Goal: Information Seeking & Learning: Learn about a topic

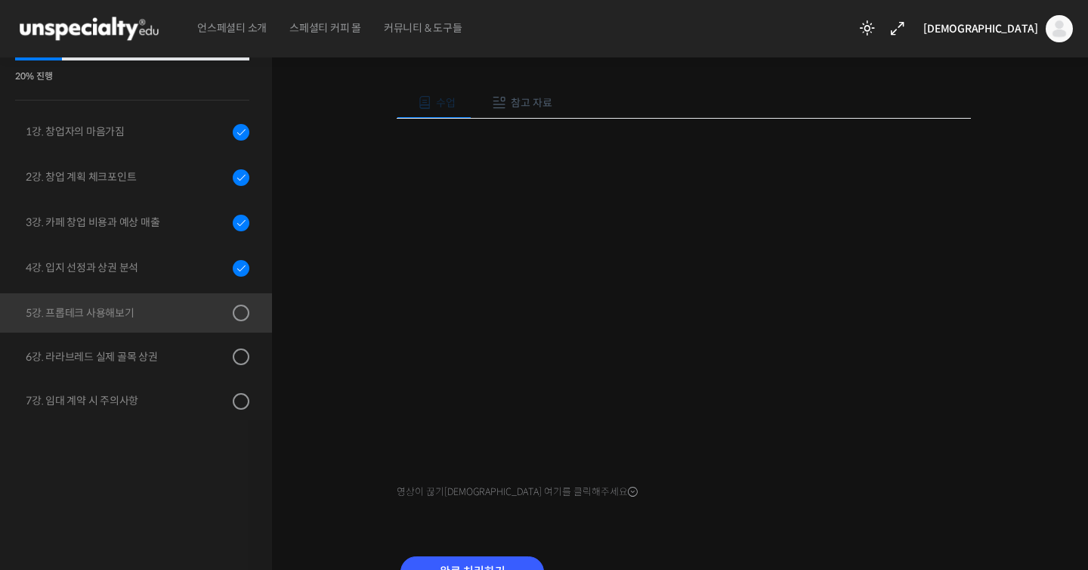
scroll to position [373, 0]
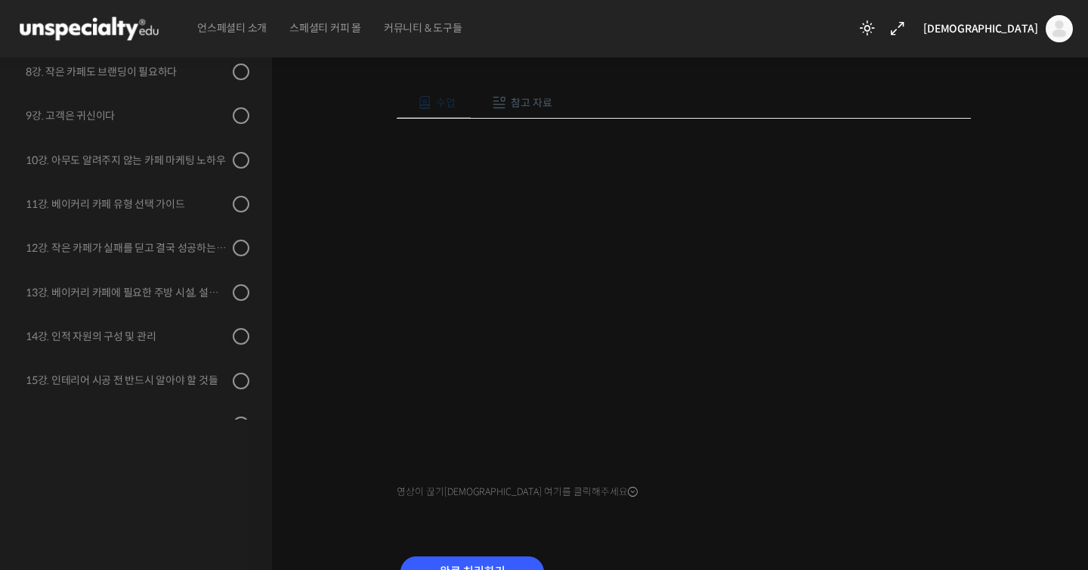
click at [785, 520] on div "수업 참고 자료 영상이 끊기[DEMOGRAPHIC_DATA]를 클릭해주세요 PPT 수업 자료 (클릭하시면 새 창에서 열립니다) 완료 처리하기" at bounding box center [684, 345] width 574 height 563
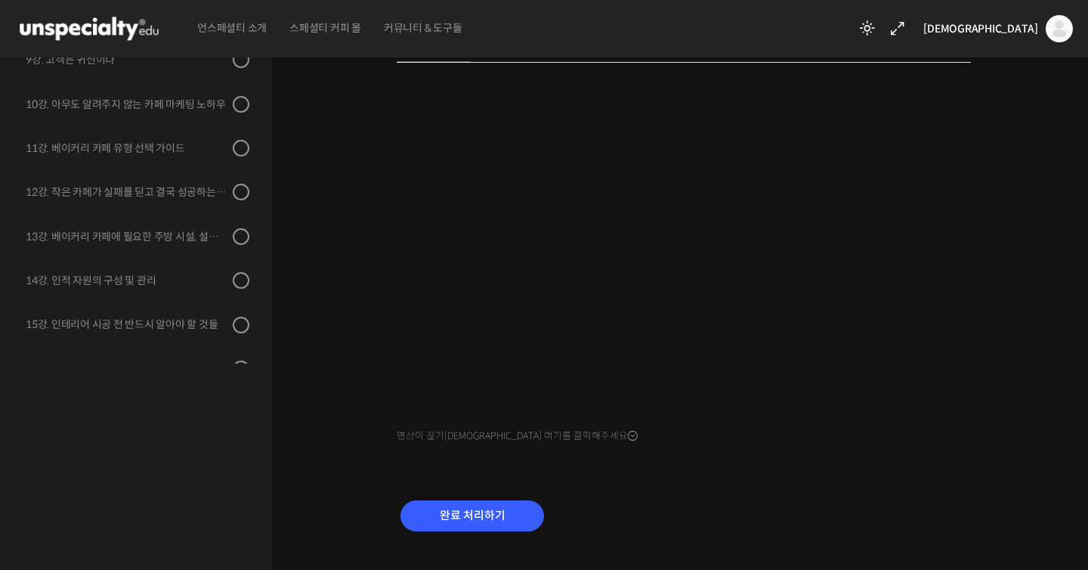
scroll to position [224, 0]
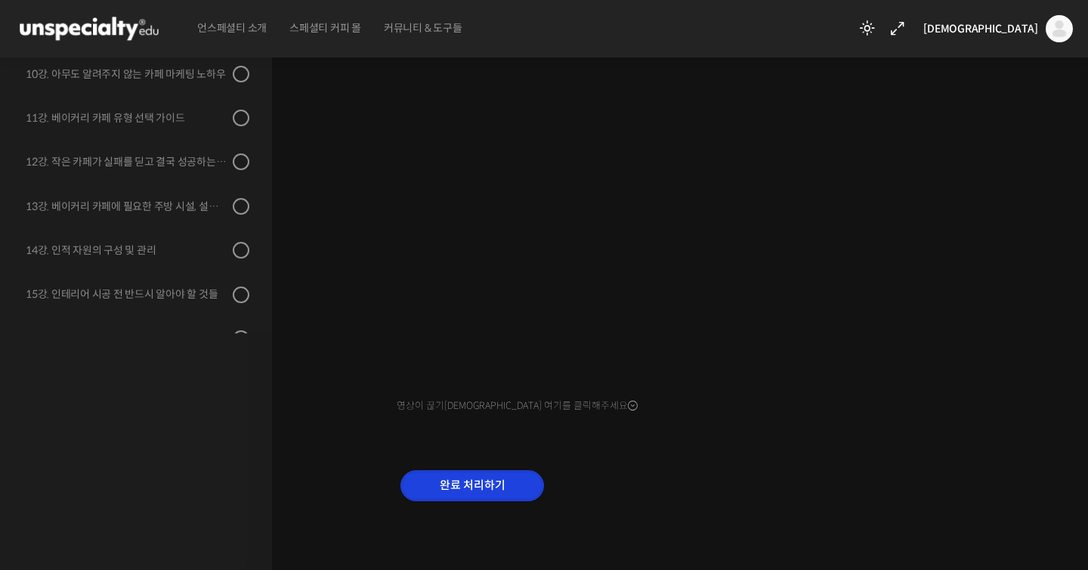
click at [506, 472] on input "완료 처리하기" at bounding box center [473, 485] width 144 height 31
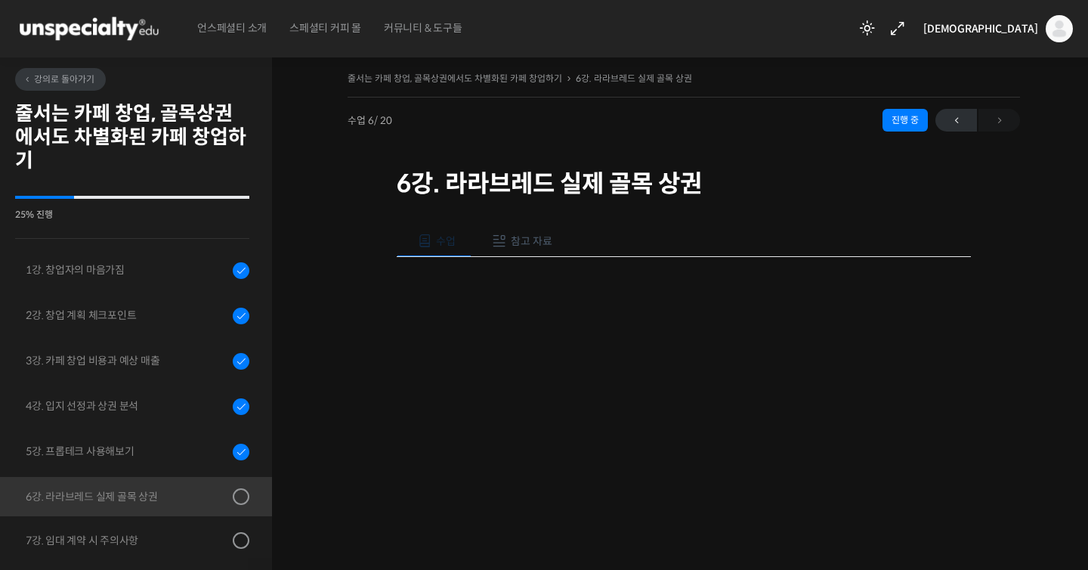
scroll to position [419, 0]
